Goal: Participate in discussion

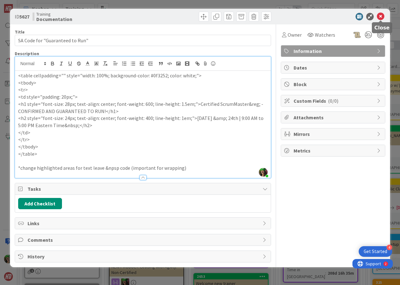
click at [380, 16] on icon at bounding box center [381, 17] width 8 height 8
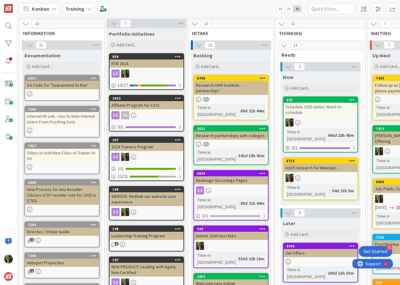
click at [74, 6] on b "Training" at bounding box center [74, 9] width 19 height 6
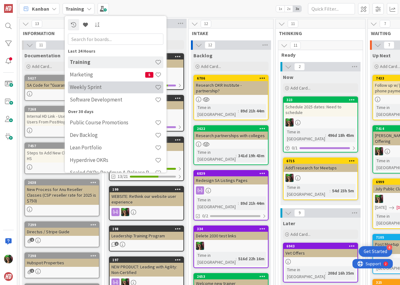
click at [91, 91] on div "Weekly Sprint" at bounding box center [115, 87] width 95 height 12
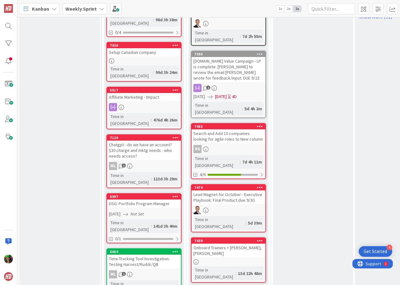
scroll to position [469, 0]
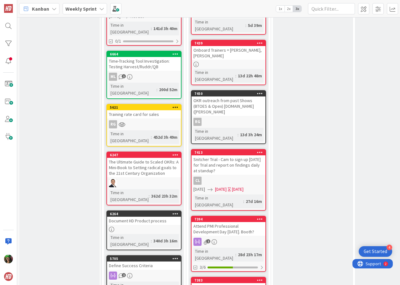
scroll to position [657, 0]
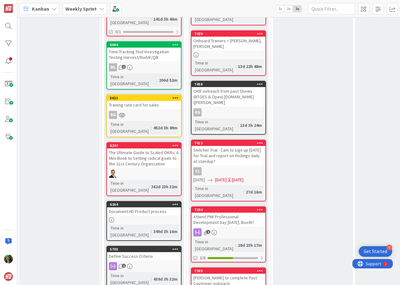
click at [232, 213] on div "Attend PMI Professional Development Day [DATE]. Booth?" at bounding box center [229, 220] width 74 height 14
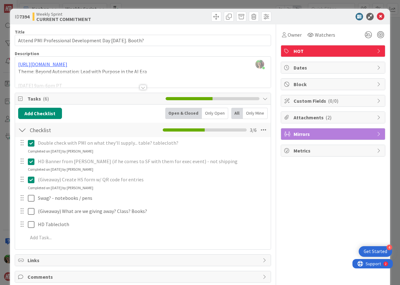
click at [140, 87] on div at bounding box center [143, 87] width 7 height 5
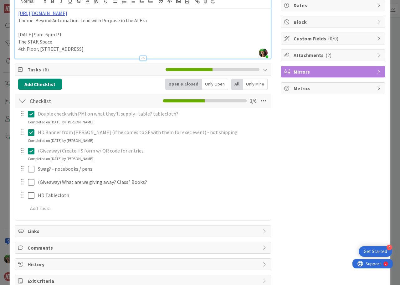
scroll to position [63, 0]
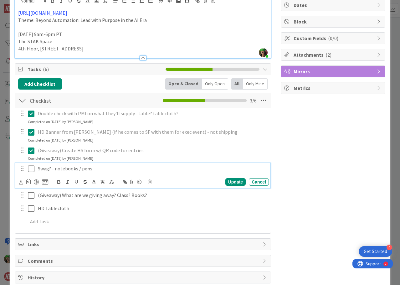
click at [87, 170] on p "Swag? - notebooks / pens" at bounding box center [152, 168] width 228 height 7
click at [112, 168] on p "Swag? - notebooks / pens" at bounding box center [152, 168] width 228 height 7
drag, startPoint x: 77, startPoint y: 169, endPoint x: 112, endPoint y: 170, distance: 35.4
click at [112, 170] on p "Swag? - notebooks / pens" at bounding box center [152, 168] width 228 height 7
drag, startPoint x: 49, startPoint y: 169, endPoint x: 124, endPoint y: 170, distance: 74.8
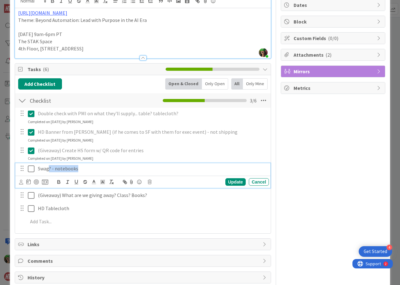
click at [124, 170] on p "Swag? - notebooks" at bounding box center [152, 168] width 228 height 7
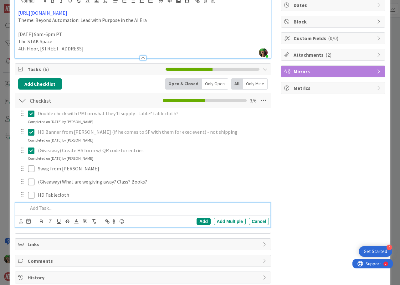
click at [62, 210] on p at bounding box center [147, 207] width 239 height 7
click at [201, 220] on div "Add" at bounding box center [204, 222] width 14 height 8
